Goal: Task Accomplishment & Management: Complete application form

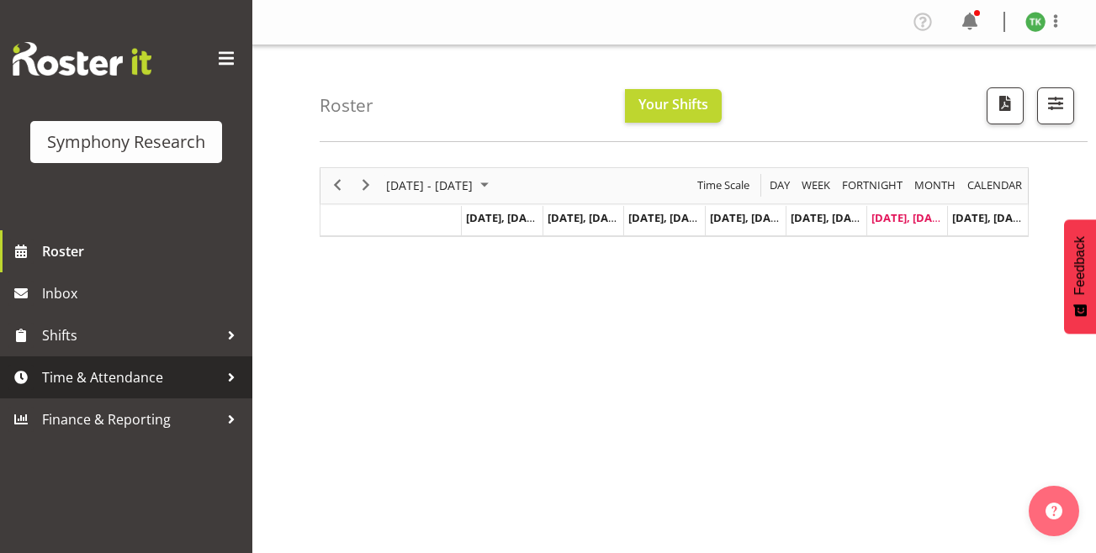
click at [169, 386] on span "Time & Attendance" at bounding box center [130, 377] width 177 height 25
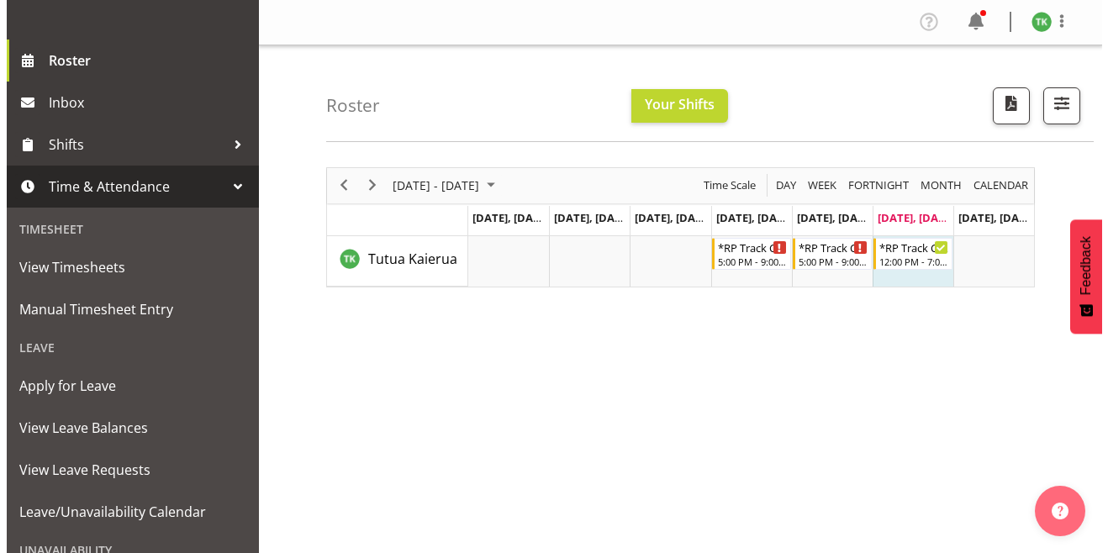
scroll to position [192, 0]
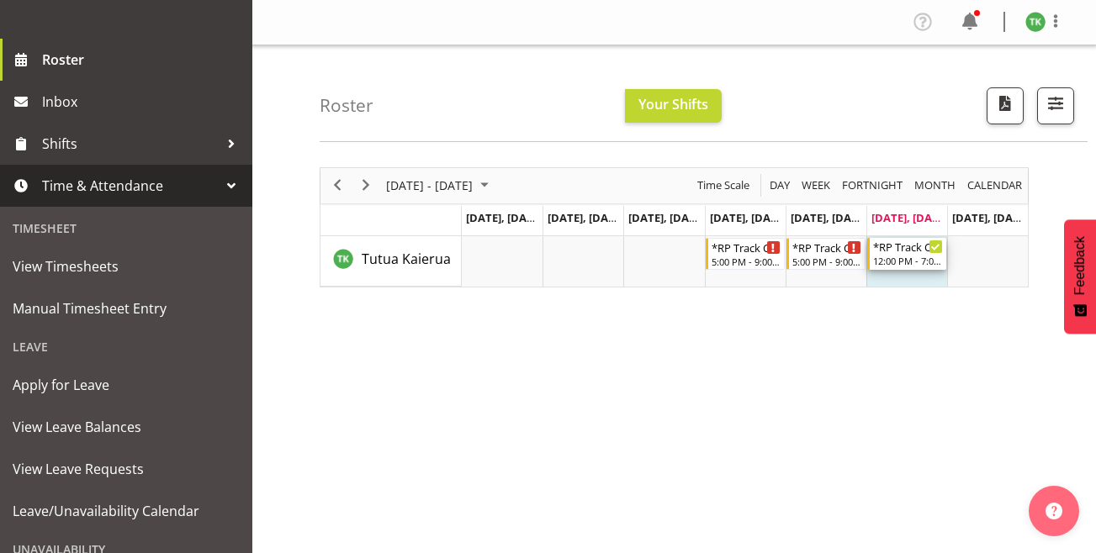
click at [918, 252] on div "*RP Track C Weekend" at bounding box center [908, 246] width 70 height 17
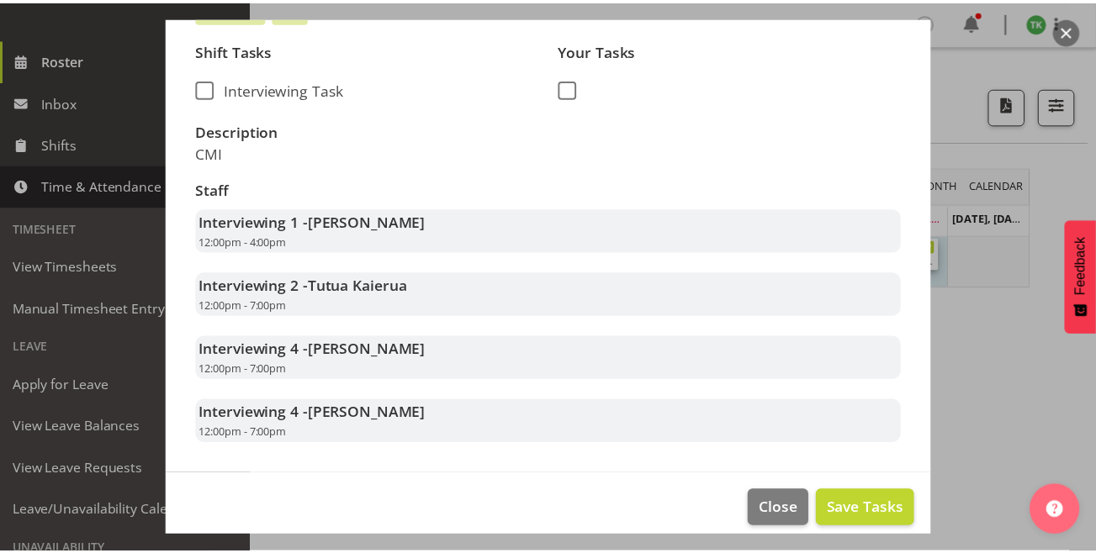
scroll to position [395, 0]
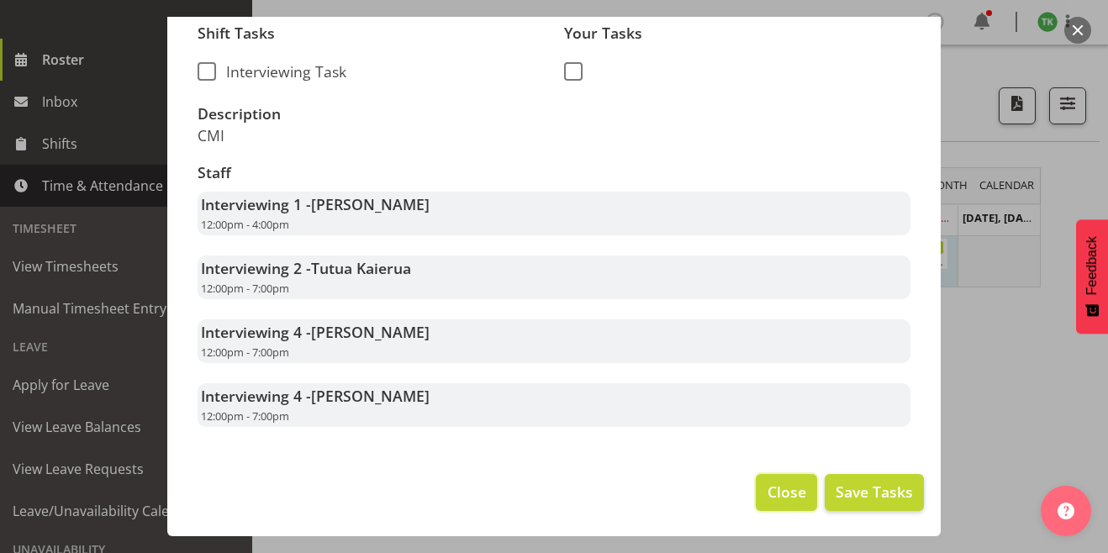
click at [778, 499] on span "Close" at bounding box center [787, 492] width 39 height 22
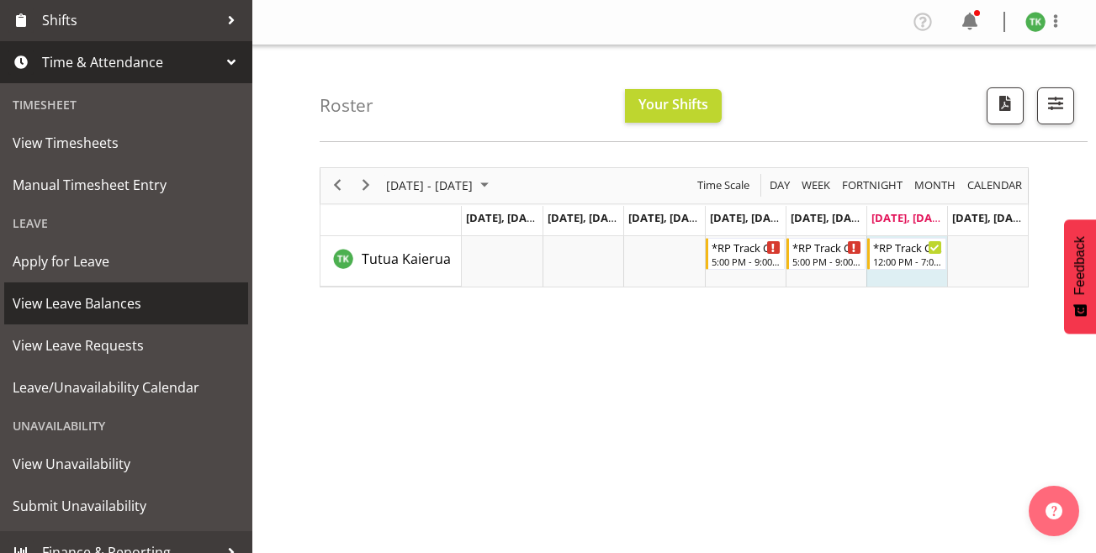
scroll to position [335, 0]
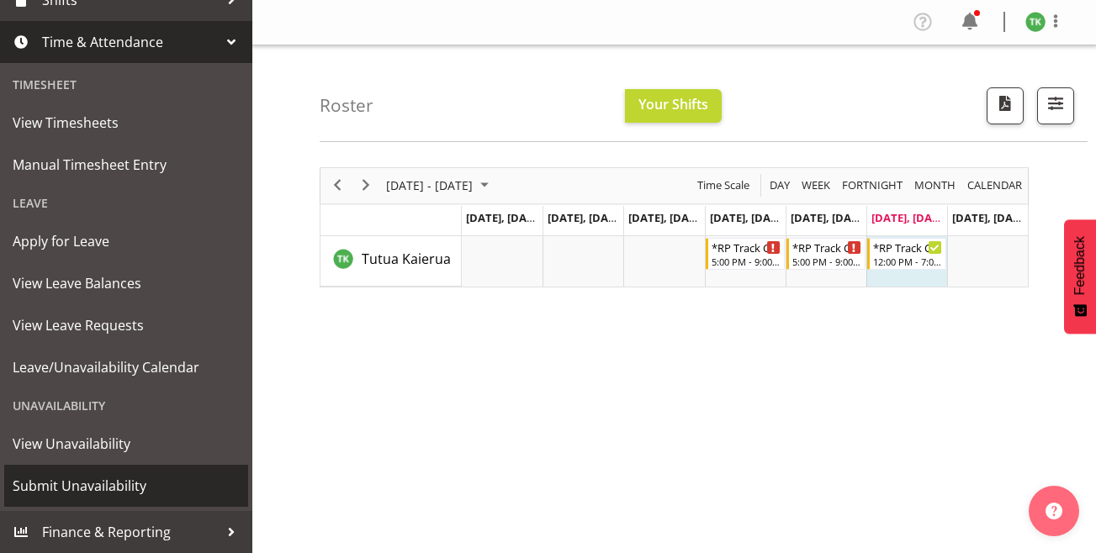
click at [135, 474] on span "Submit Unavailability" at bounding box center [126, 485] width 227 height 25
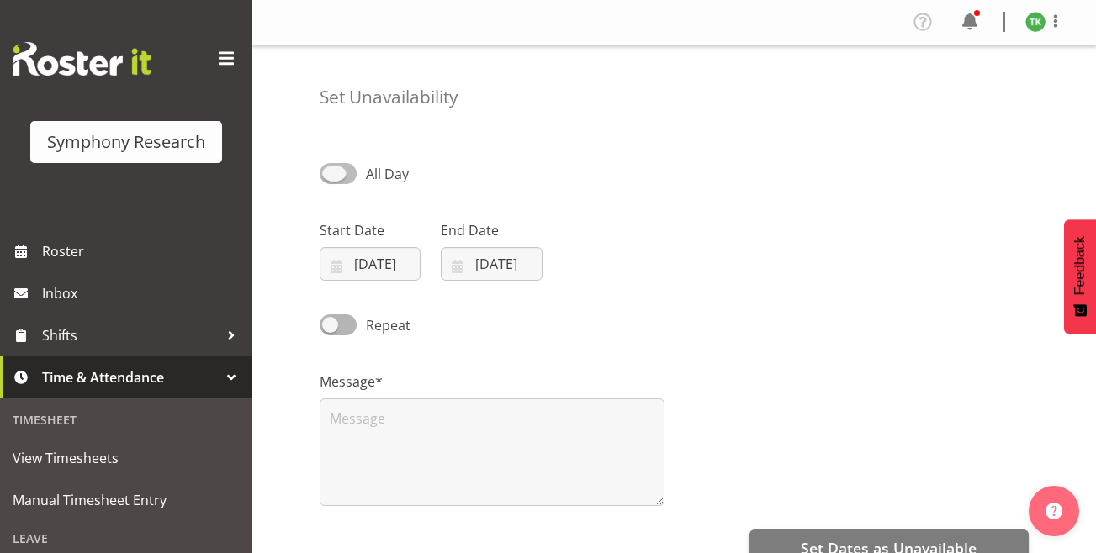
click at [350, 174] on span at bounding box center [337, 173] width 37 height 21
click at [330, 174] on input "All Day" at bounding box center [324, 173] width 11 height 11
checkbox input "true"
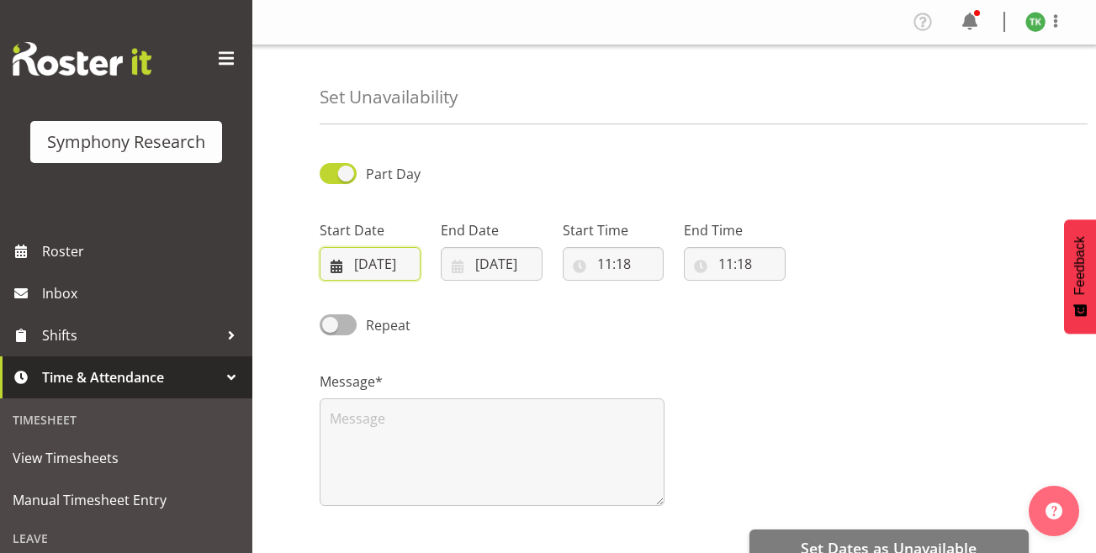
click at [396, 264] on input "[DATE]" at bounding box center [369, 264] width 101 height 34
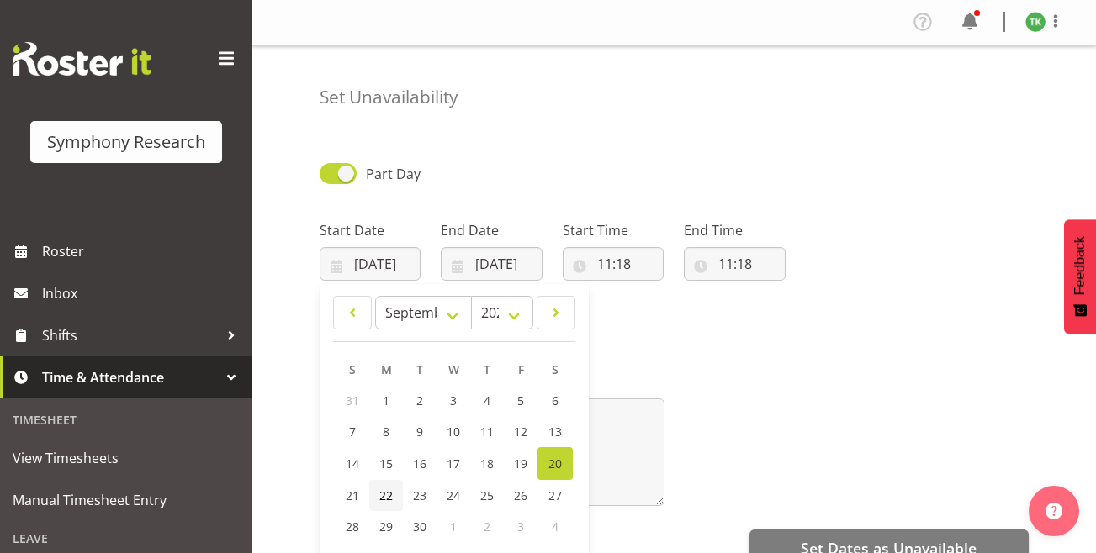
click at [388, 489] on span "22" at bounding box center [385, 496] width 13 height 16
type input "[DATE]"
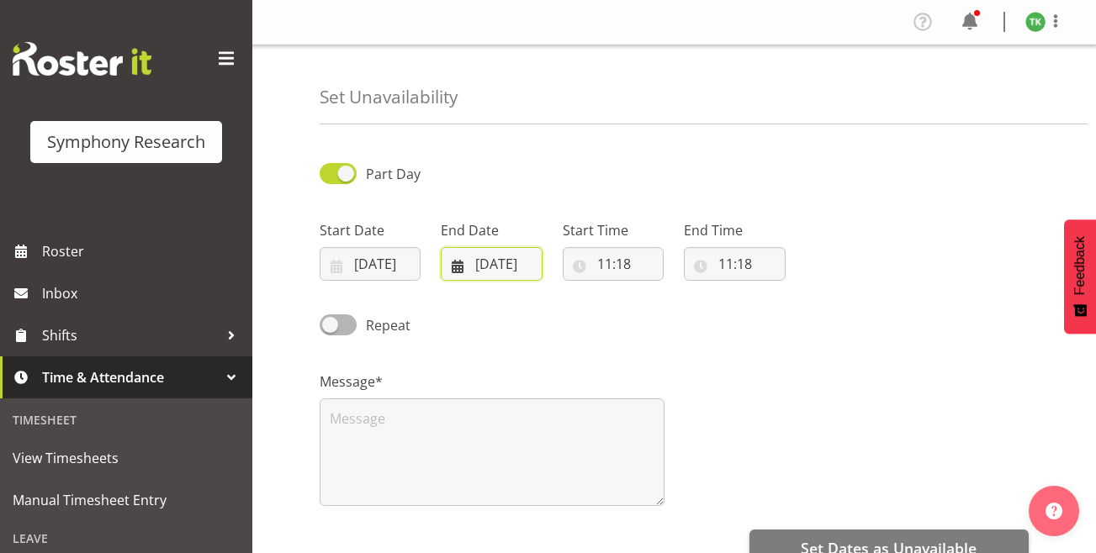
click at [510, 265] on input "[DATE]" at bounding box center [491, 264] width 101 height 34
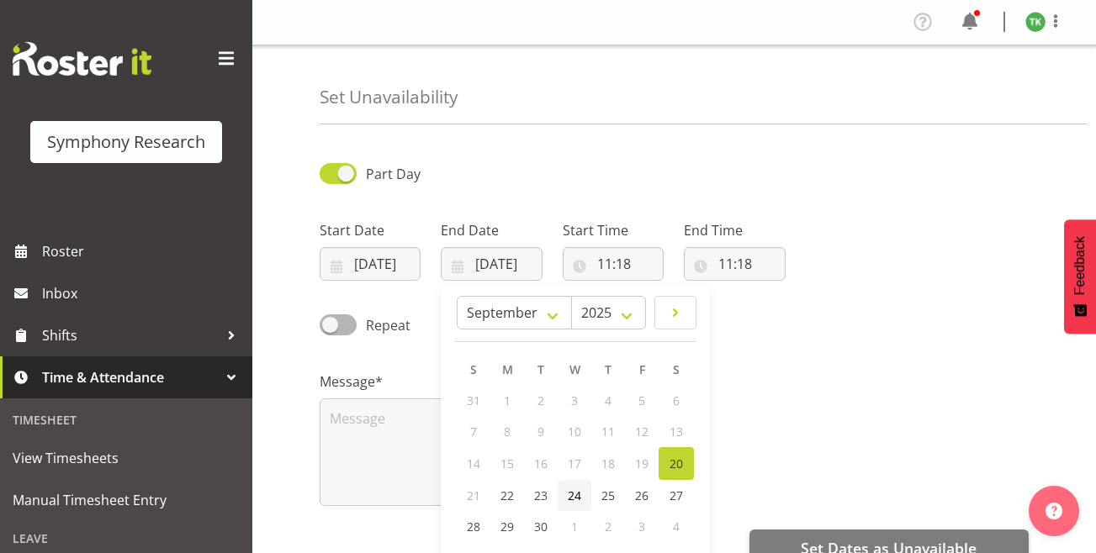
click at [578, 493] on span "24" at bounding box center [574, 496] width 13 height 16
type input "[DATE]"
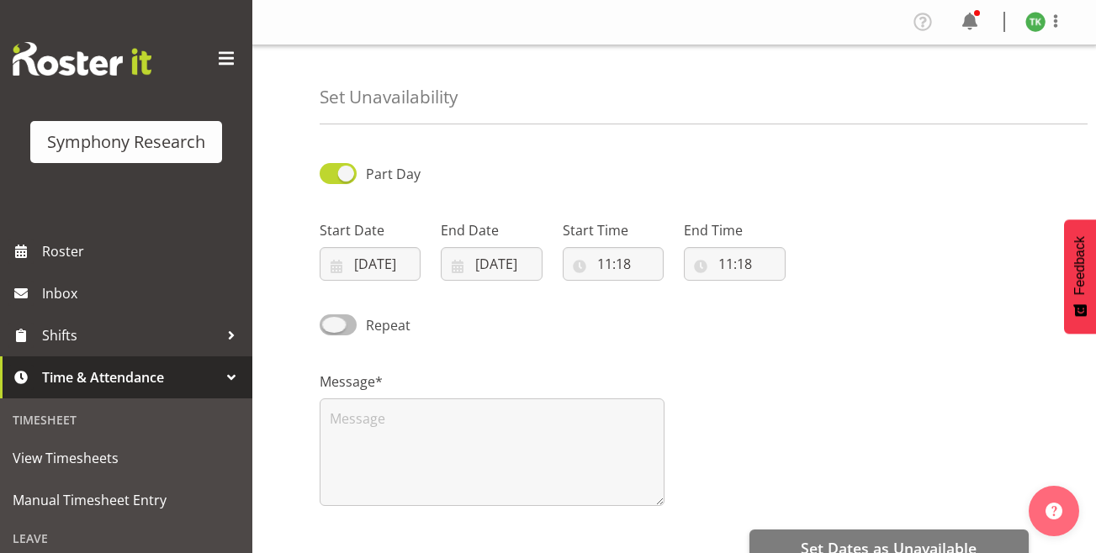
click at [330, 325] on span at bounding box center [337, 324] width 37 height 21
click at [330, 325] on input "Repeat" at bounding box center [324, 324] width 11 height 11
checkbox input "true"
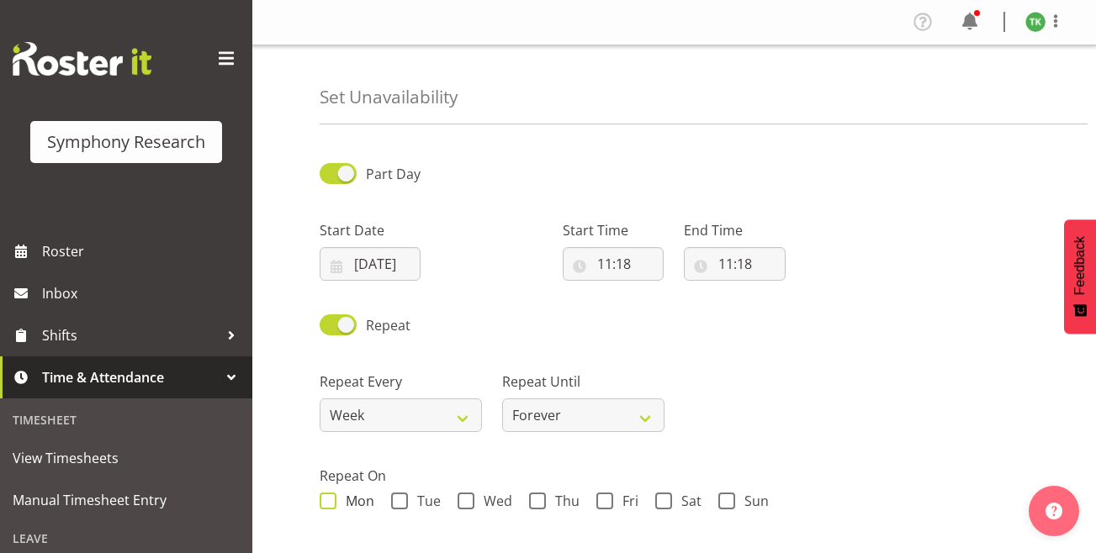
click at [330, 501] on span at bounding box center [327, 501] width 17 height 17
click at [330, 501] on input "Mon" at bounding box center [324, 501] width 11 height 11
checkbox input "true"
click at [399, 497] on span at bounding box center [399, 501] width 17 height 17
click at [399, 497] on input "Tue" at bounding box center [396, 501] width 11 height 11
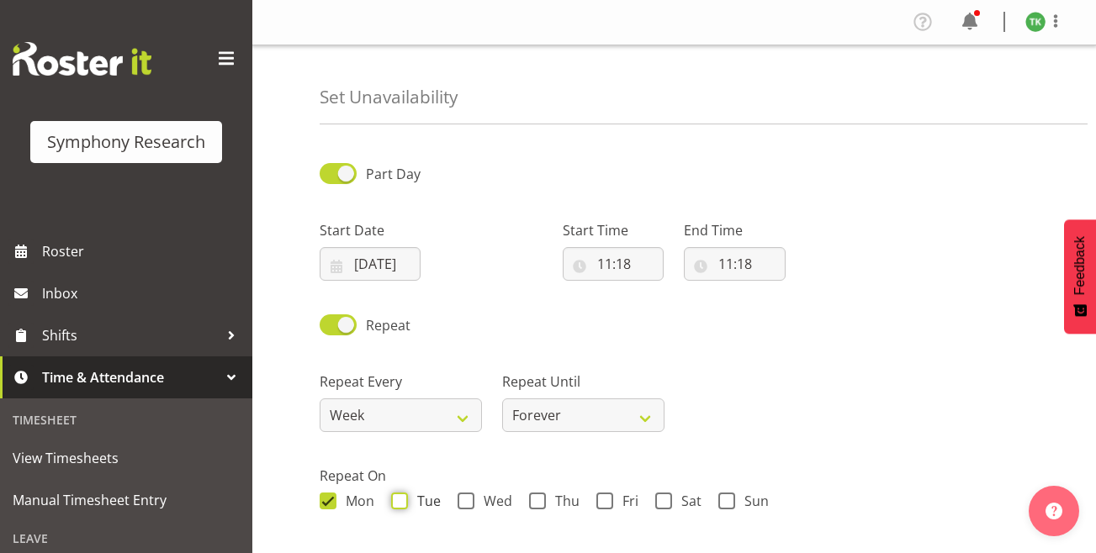
checkbox input "true"
click at [466, 503] on span at bounding box center [465, 501] width 17 height 17
click at [466, 503] on input "Wed" at bounding box center [462, 501] width 11 height 11
checkbox input "true"
click at [663, 504] on span at bounding box center [663, 501] width 17 height 17
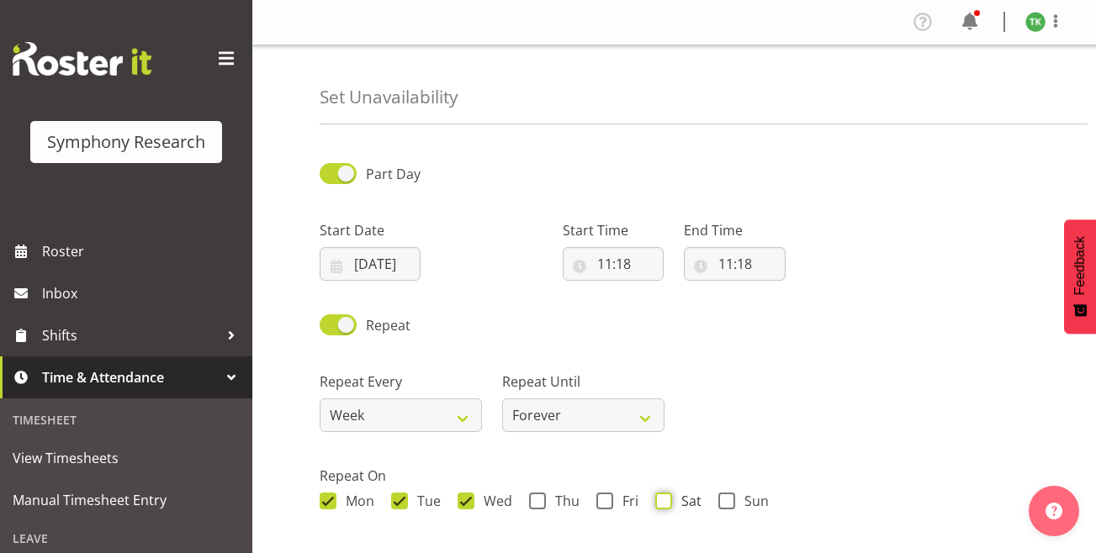
click at [663, 504] on input "Sat" at bounding box center [660, 501] width 11 height 11
checkbox input "true"
click at [731, 501] on span at bounding box center [726, 501] width 17 height 17
click at [729, 501] on input "Sun" at bounding box center [723, 501] width 11 height 11
checkbox input "true"
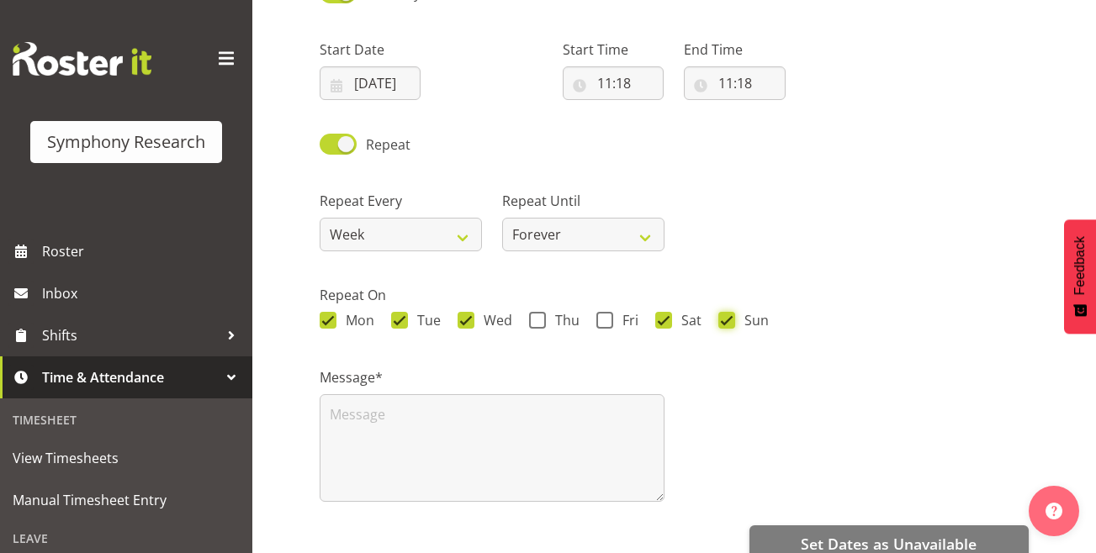
scroll to position [182, 0]
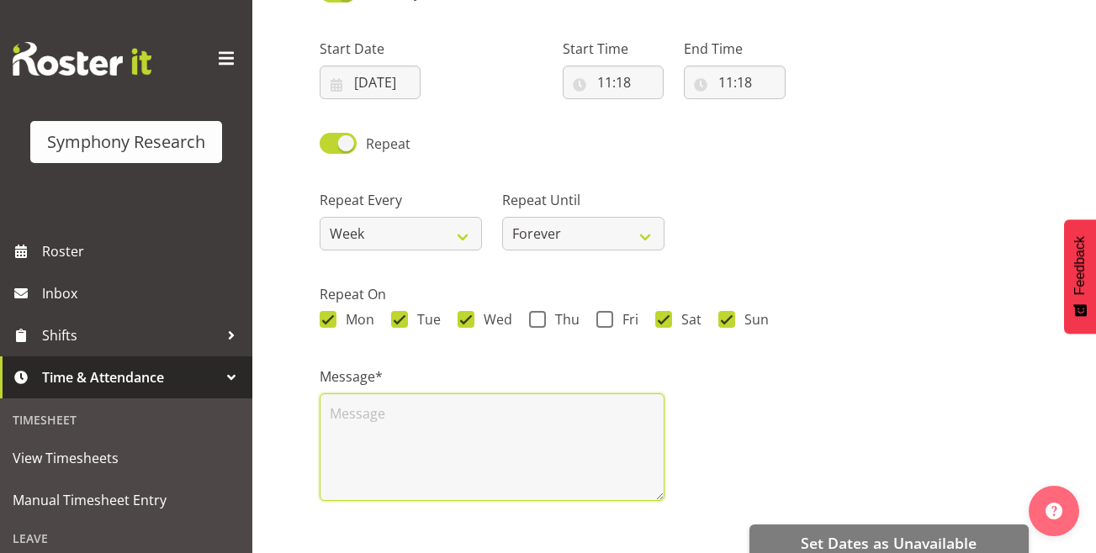
click at [561, 435] on textarea at bounding box center [491, 447] width 345 height 108
type textarea "i"
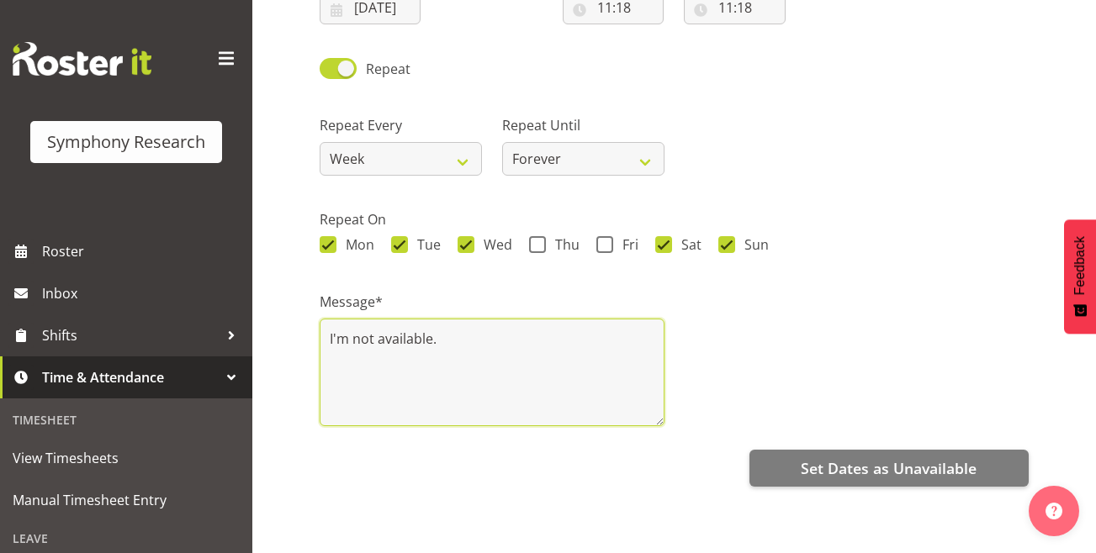
scroll to position [269, 0]
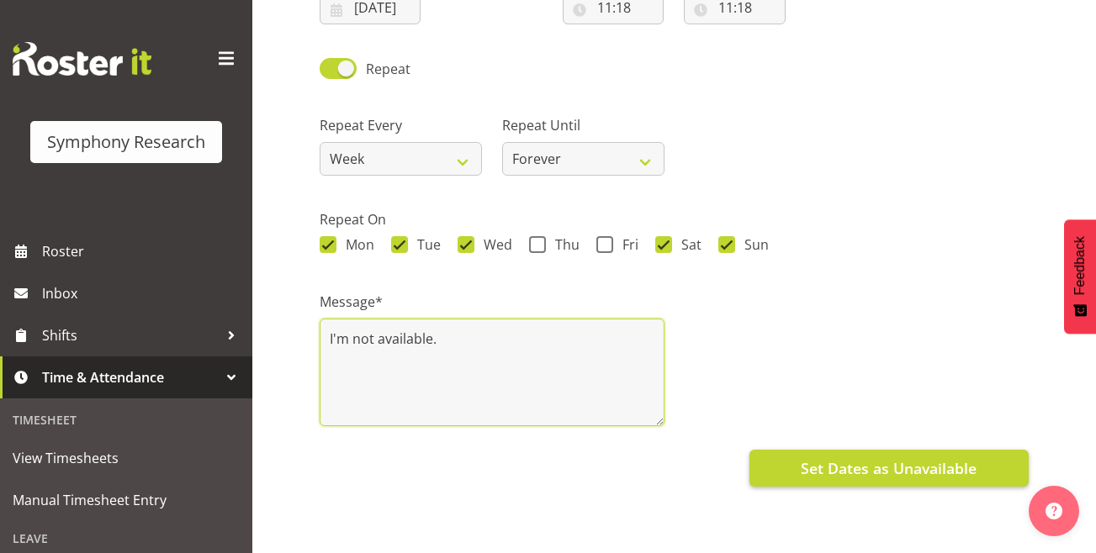
type textarea "I'm not available."
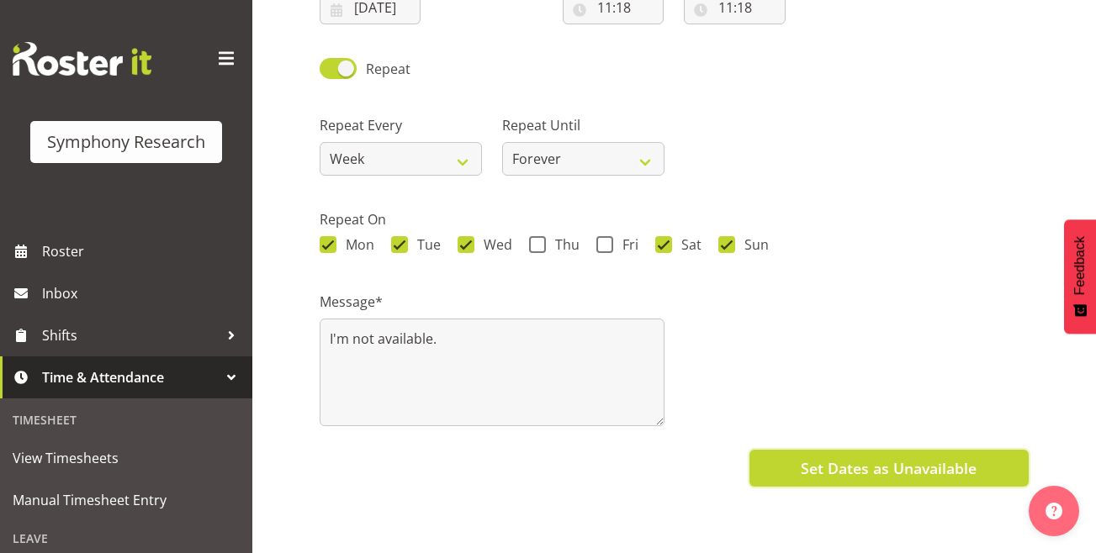
click at [775, 456] on button "Set Dates as Unavailable" at bounding box center [888, 468] width 279 height 37
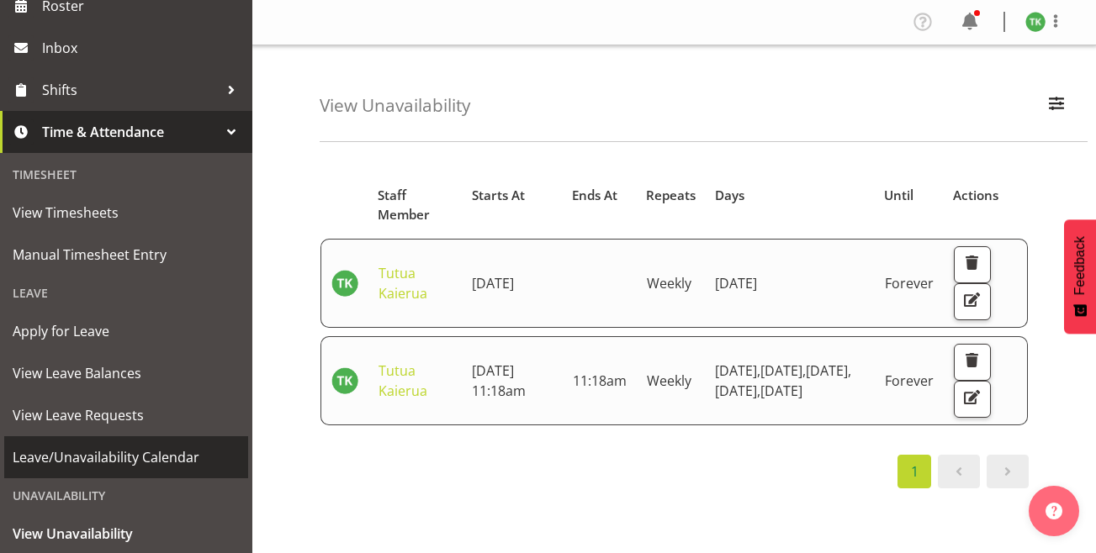
scroll to position [335, 0]
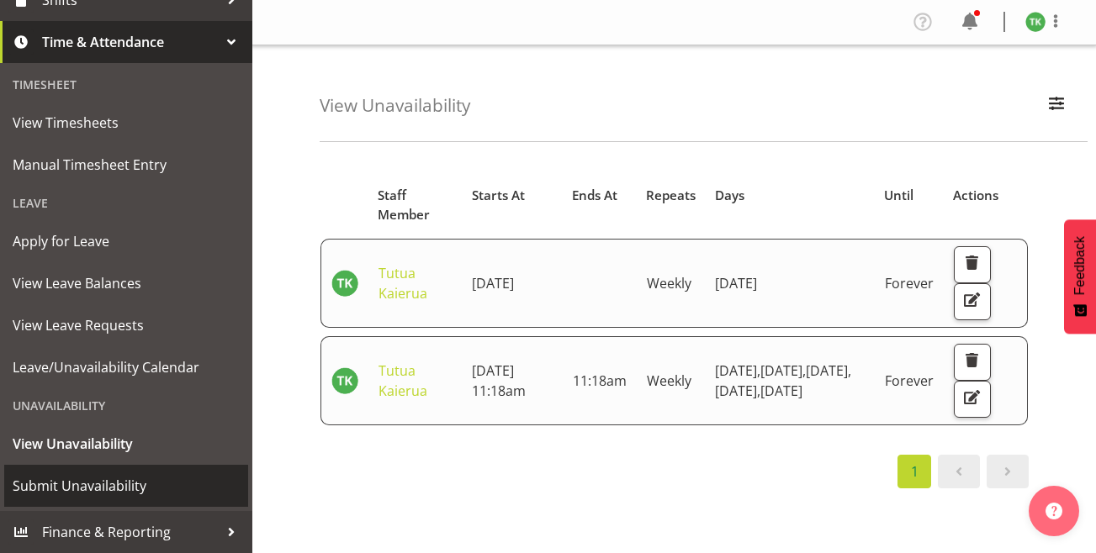
click at [101, 485] on span "Submit Unavailability" at bounding box center [126, 485] width 227 height 25
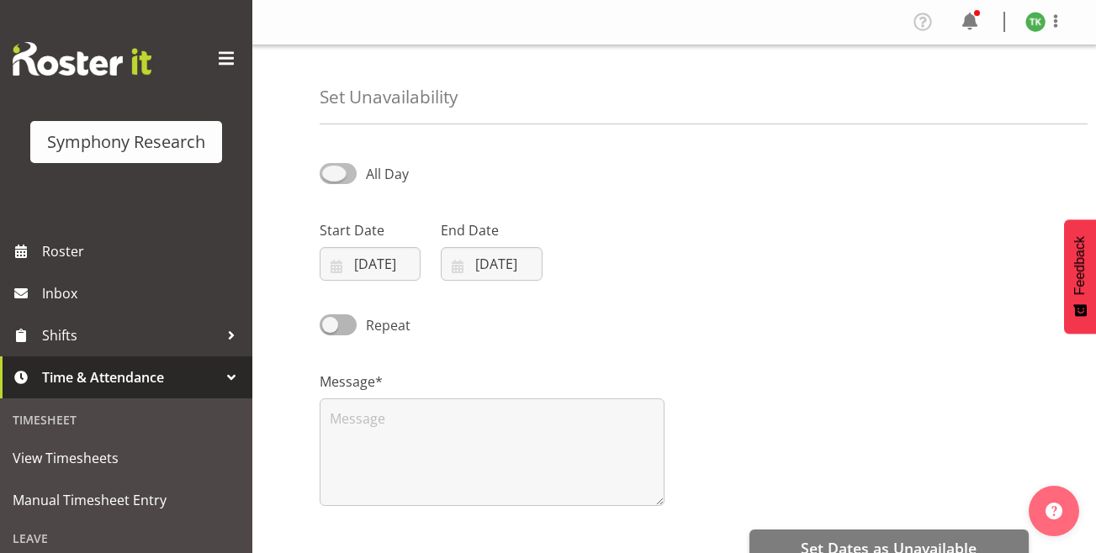
click at [345, 177] on span at bounding box center [337, 173] width 37 height 21
click at [330, 177] on input "All Day" at bounding box center [324, 173] width 11 height 11
checkbox input "true"
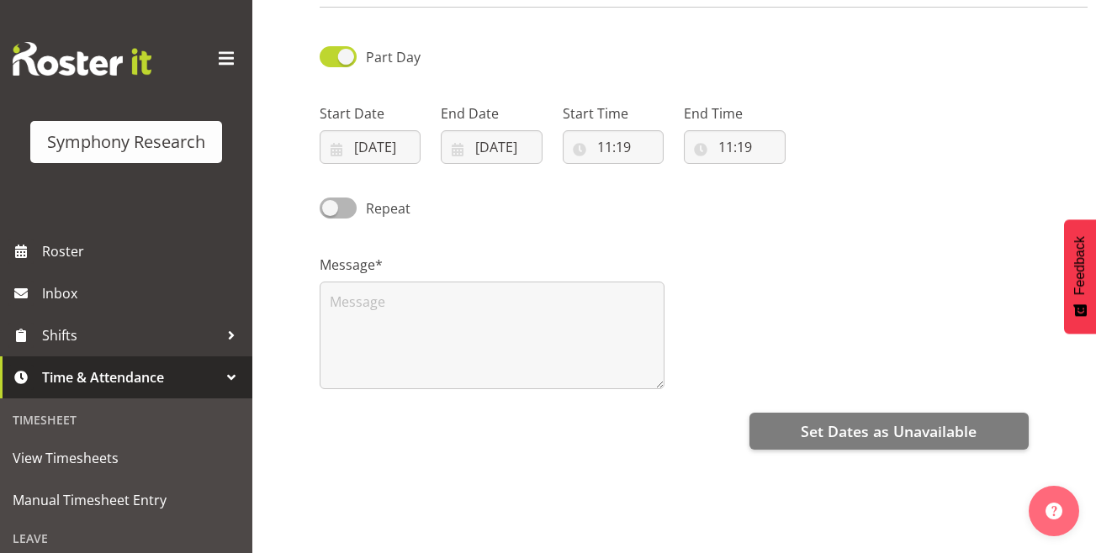
scroll to position [118, 0]
click at [759, 146] on input "11:19" at bounding box center [734, 146] width 101 height 34
click at [801, 192] on select "00 01 02 03 04 05 06 07 08 09 10 11 12 13 14 15 16 17 18 19 20 21 22 23" at bounding box center [798, 190] width 38 height 34
select select "19"
click at [779, 173] on select "00 01 02 03 04 05 06 07 08 09 10 11 12 13 14 15 16 17 18 19 20 21 22 23" at bounding box center [798, 190] width 38 height 34
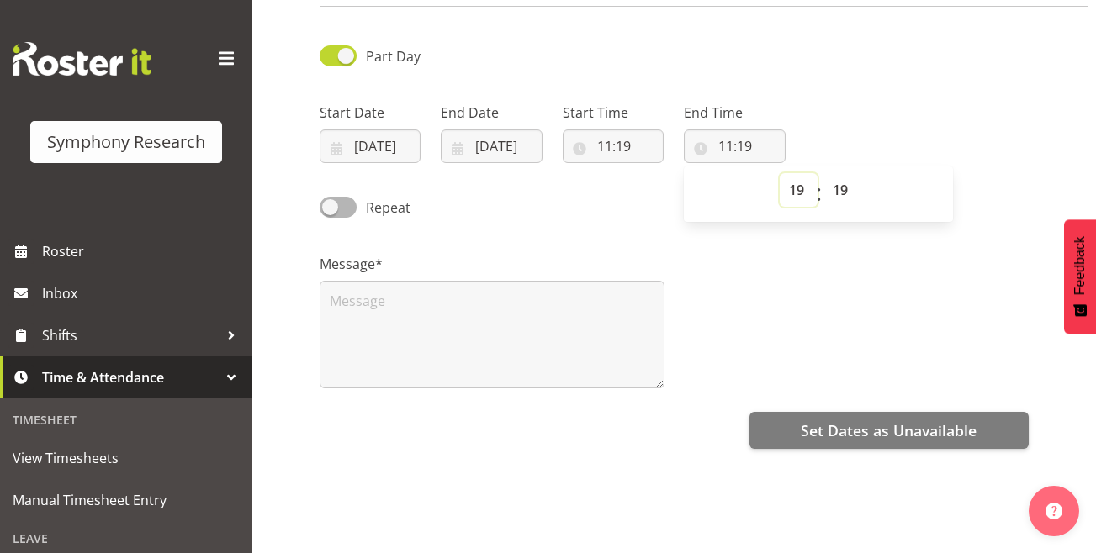
type input "19:19"
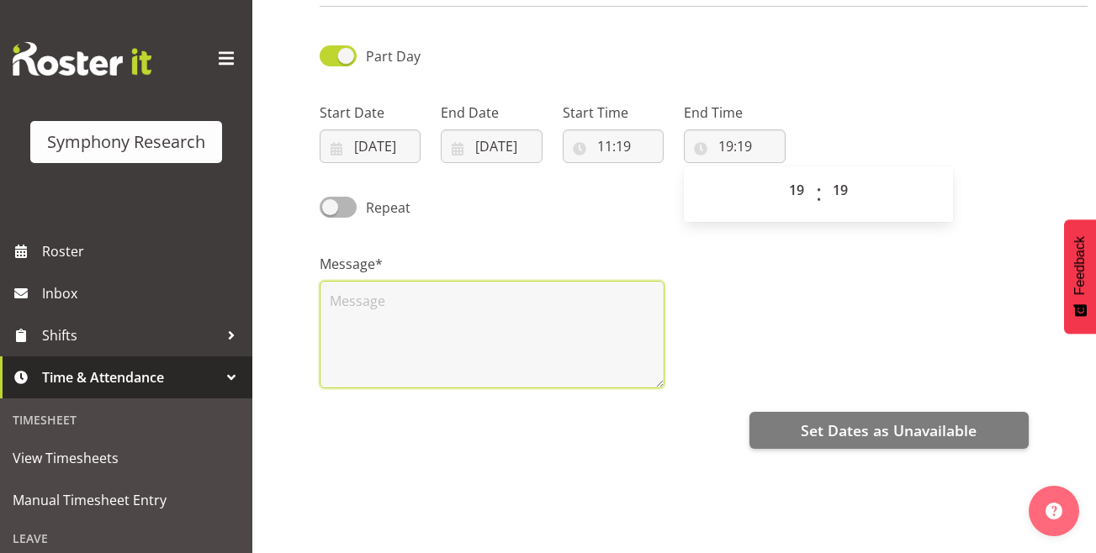
click at [401, 306] on textarea at bounding box center [491, 335] width 345 height 108
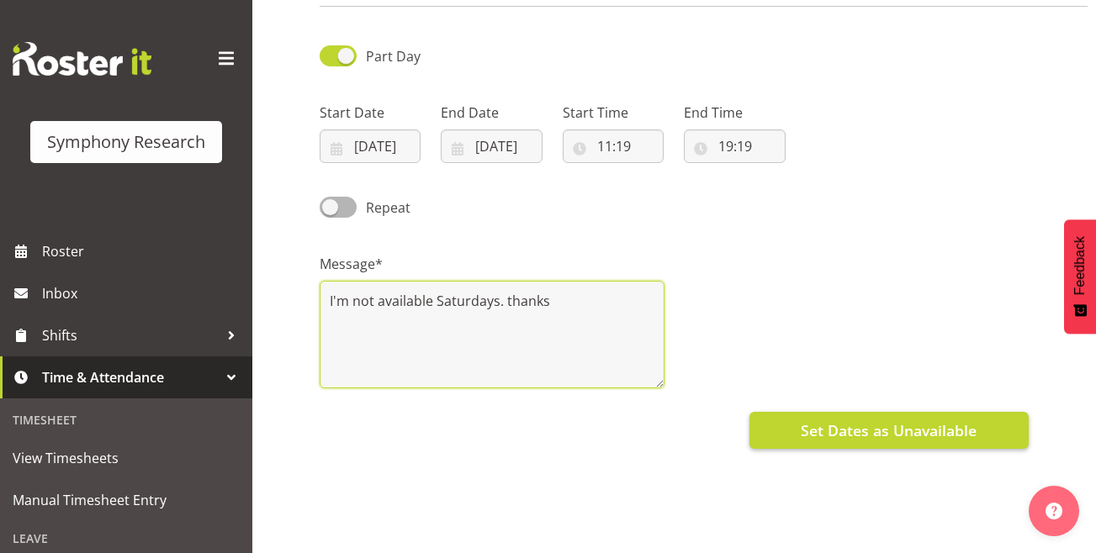
type textarea "I'm not available Saturdays. thanks"
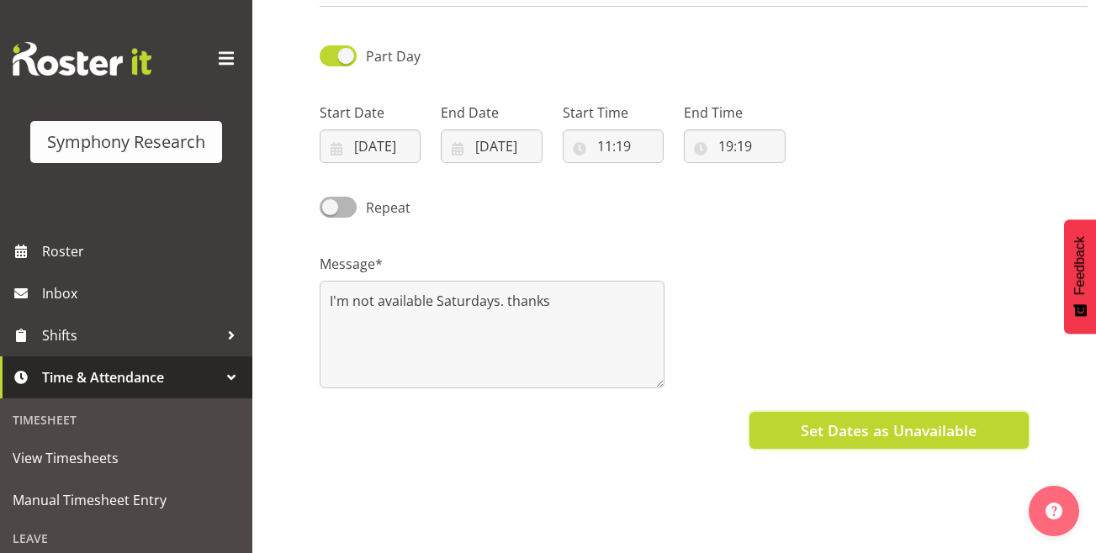
click at [826, 436] on span "Set Dates as Unavailable" at bounding box center [888, 431] width 176 height 22
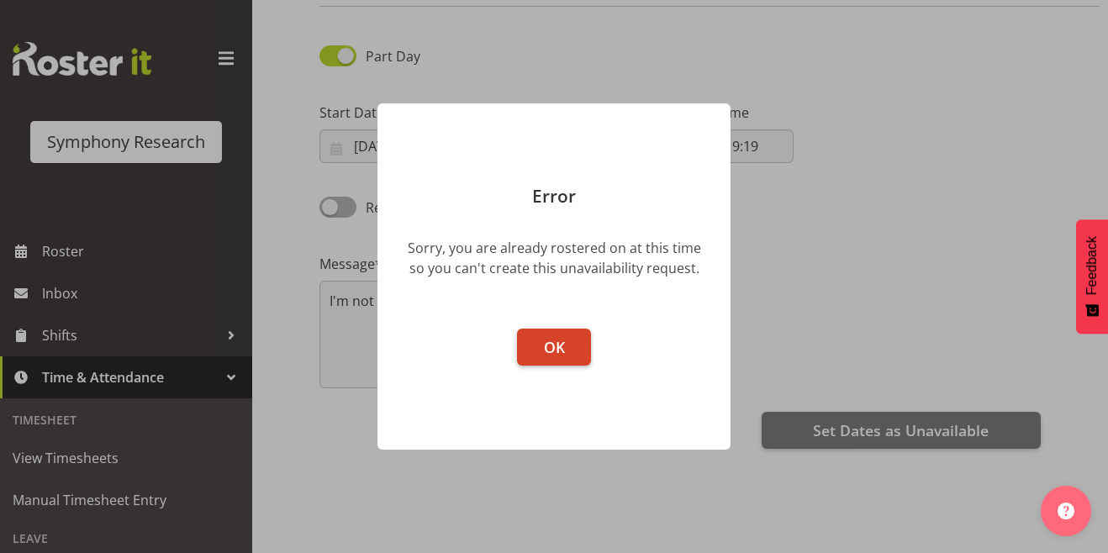
click at [573, 344] on button "OK" at bounding box center [554, 347] width 74 height 37
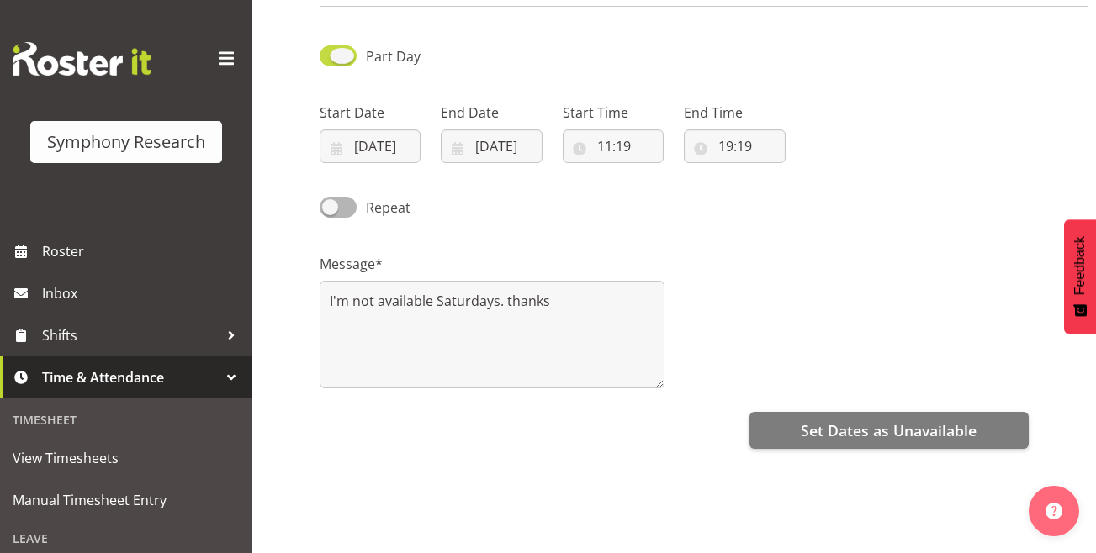
click at [344, 49] on span at bounding box center [337, 55] width 37 height 21
click at [330, 50] on input "Part Day" at bounding box center [324, 55] width 11 height 11
checkbox input "false"
